Goal: Information Seeking & Learning: Find specific fact

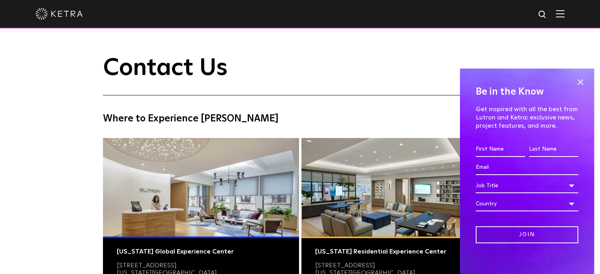
click at [554, 21] on div at bounding box center [300, 14] width 529 height 28
click at [548, 17] on img at bounding box center [543, 15] width 10 height 10
type input "technical data"
click at [518, 9] on button "Search" at bounding box center [524, 15] width 12 height 12
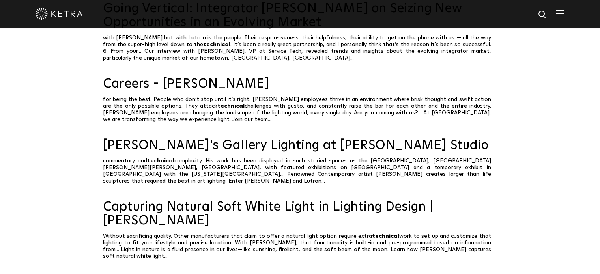
scroll to position [197, 0]
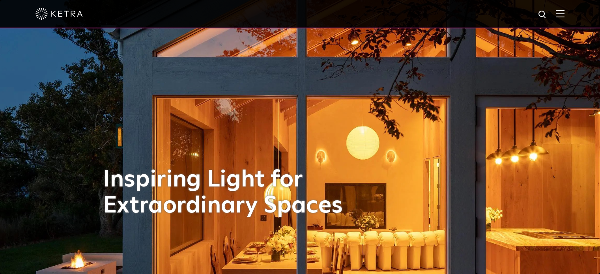
click at [563, 16] on img at bounding box center [560, 13] width 9 height 7
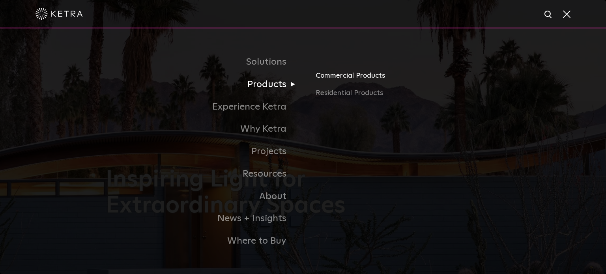
click at [335, 80] on link "Commercial Products" at bounding box center [408, 78] width 185 height 17
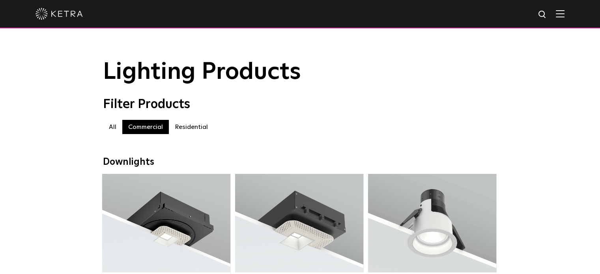
click at [73, 14] on img at bounding box center [59, 14] width 47 height 12
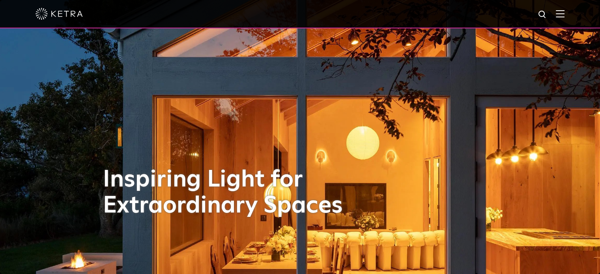
click at [564, 16] on img at bounding box center [560, 13] width 9 height 7
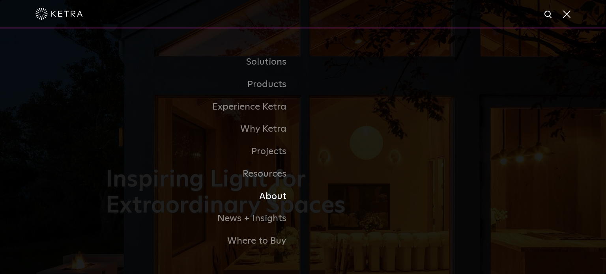
click at [432, 189] on li "About" at bounding box center [303, 196] width 394 height 22
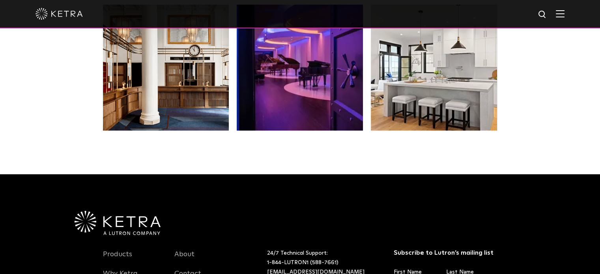
scroll to position [1658, 0]
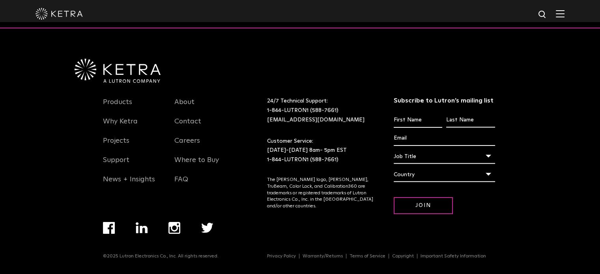
click at [411, 121] on input "First name *" at bounding box center [418, 120] width 49 height 15
type input "GOKUL"
click at [473, 121] on input "Last name *" at bounding box center [470, 120] width 49 height 15
type input "PP"
click at [458, 135] on input "Email *" at bounding box center [444, 138] width 101 height 15
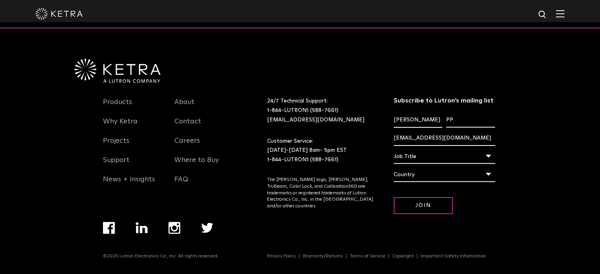
type input "gokulpottur@gmail.com"
click at [437, 152] on div "Job Title" at bounding box center [444, 156] width 101 height 15
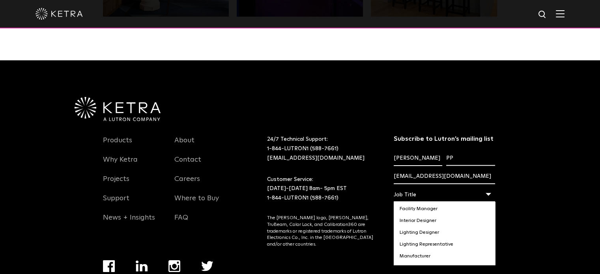
scroll to position [73, 0]
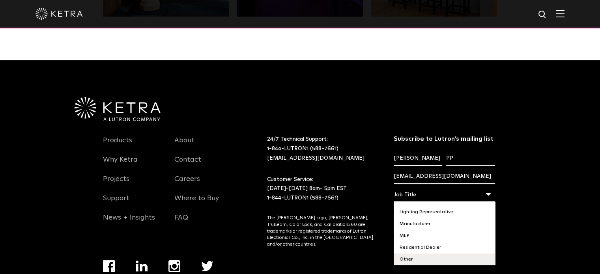
click at [421, 254] on li "Other" at bounding box center [444, 260] width 101 height 12
select select "Other"
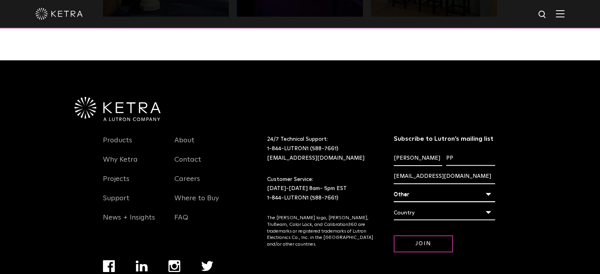
click at [418, 215] on div "Country" at bounding box center [444, 213] width 101 height 15
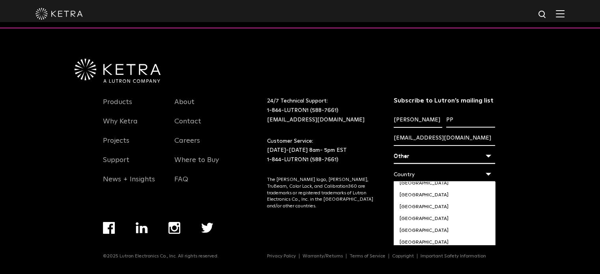
scroll to position [2652, 0]
click at [467, 236] on li "[GEOGRAPHIC_DATA]" at bounding box center [444, 242] width 101 height 12
select select "[GEOGRAPHIC_DATA]"
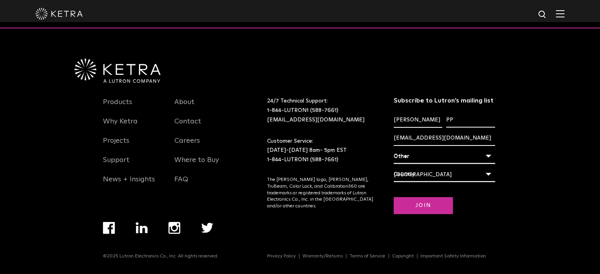
click at [424, 209] on input "Join" at bounding box center [423, 205] width 59 height 17
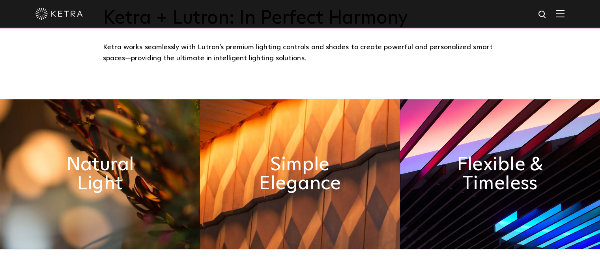
scroll to position [0, 0]
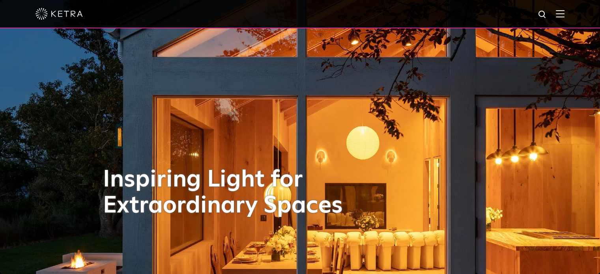
click at [570, 19] on div at bounding box center [300, 14] width 600 height 28
click at [564, 17] on img at bounding box center [560, 13] width 9 height 7
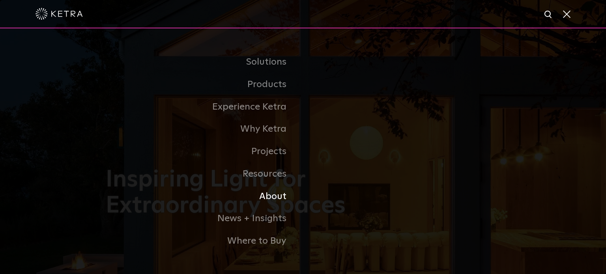
click at [272, 199] on link "About" at bounding box center [204, 196] width 197 height 22
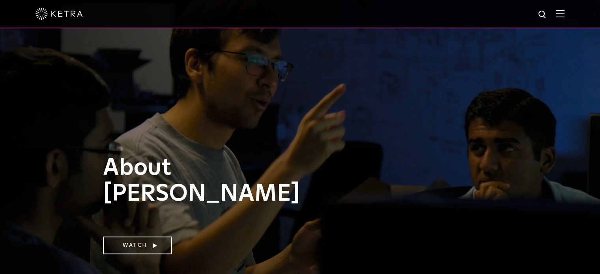
select select "Other"
select select "[GEOGRAPHIC_DATA]"
select select "Other"
select select "[GEOGRAPHIC_DATA]"
click at [548, 18] on img at bounding box center [543, 15] width 10 height 10
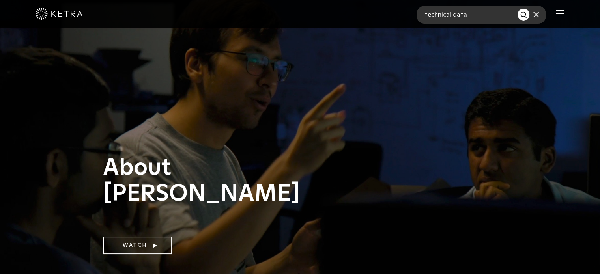
type input "technical data"
click at [518, 9] on button "Search" at bounding box center [524, 15] width 12 height 12
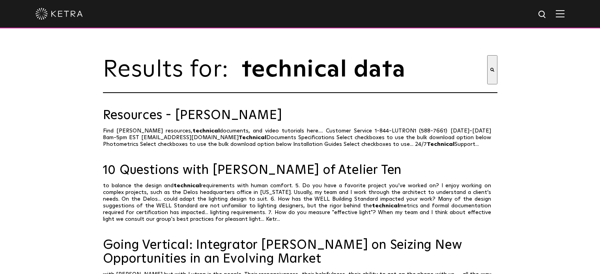
select select "Other"
select select "[GEOGRAPHIC_DATA]"
select select "Other"
select select "[GEOGRAPHIC_DATA]"
click at [196, 123] on link "Resources - [PERSON_NAME]" at bounding box center [300, 116] width 394 height 14
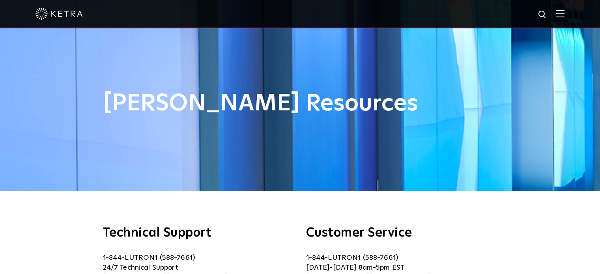
select select "Other"
select select "[GEOGRAPHIC_DATA]"
select select "Other"
select select "[GEOGRAPHIC_DATA]"
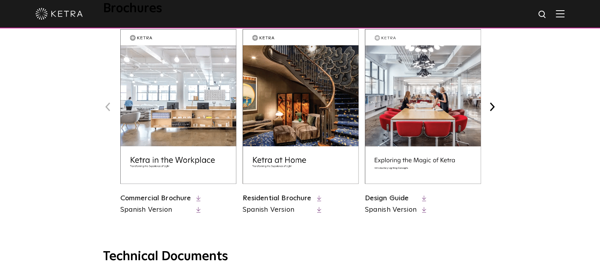
scroll to position [333, 0]
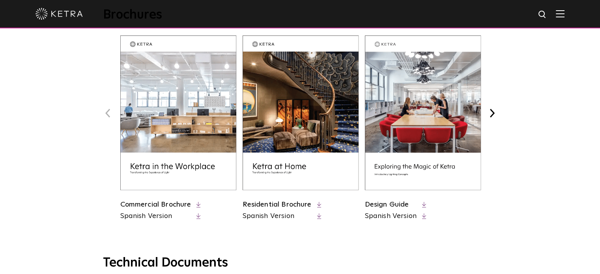
drag, startPoint x: 604, startPoint y: 39, endPoint x: 606, endPoint y: 94, distance: 54.8
click at [199, 202] on icon at bounding box center [198, 205] width 4 height 6
